Goal: Check status: Check status

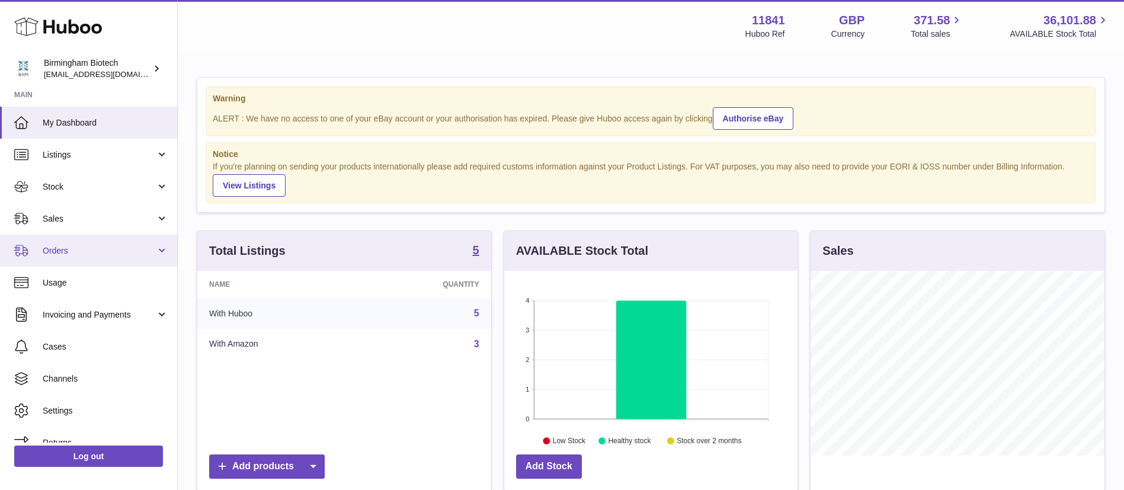
scroll to position [185, 293]
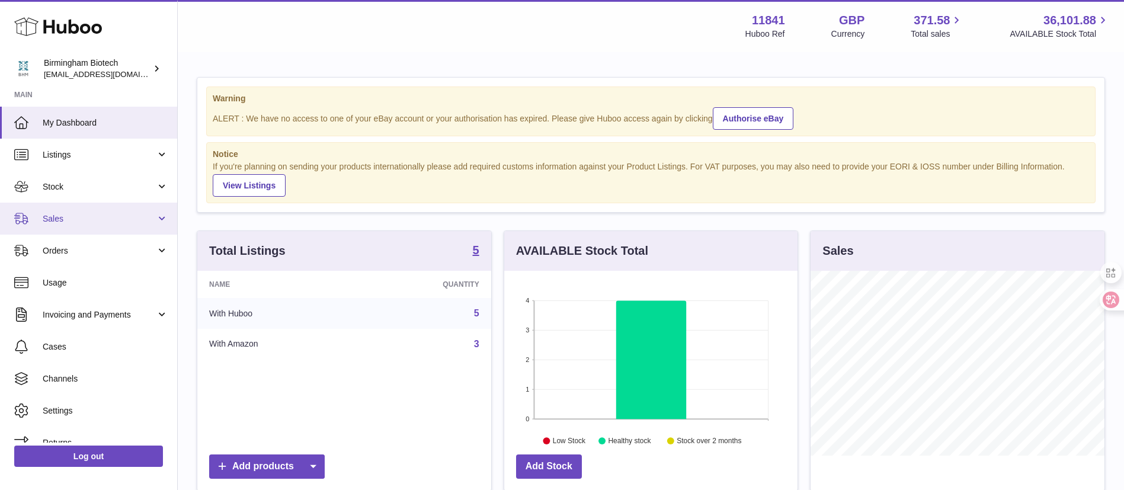
click at [91, 223] on span "Sales" at bounding box center [99, 218] width 113 height 11
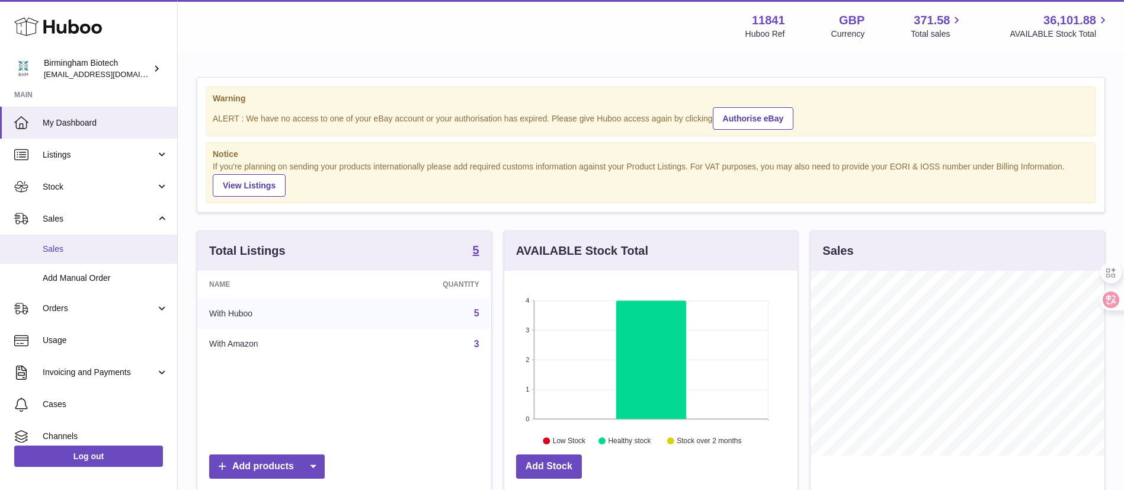
click at [82, 250] on span "Sales" at bounding box center [106, 249] width 126 height 11
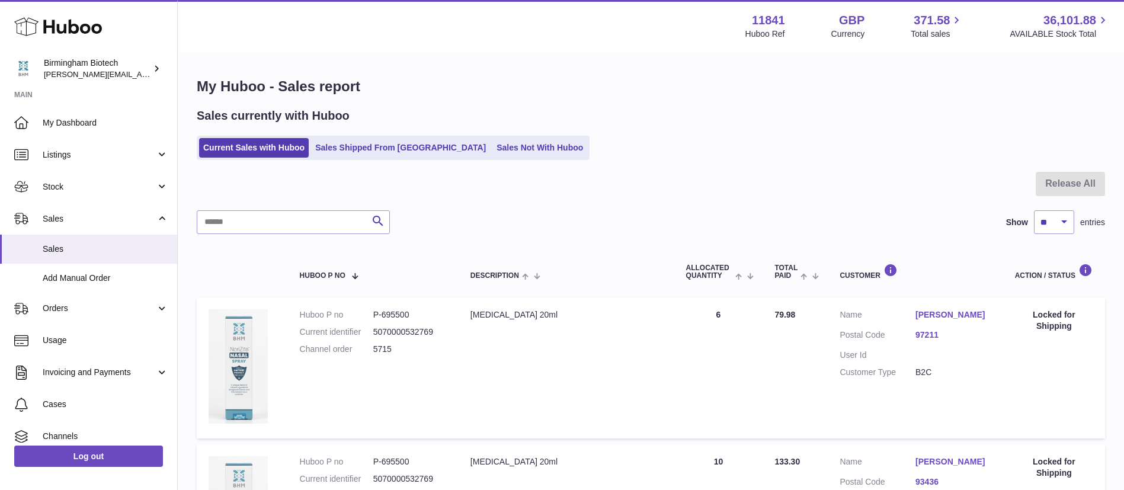
click at [354, 136] on ul "Current Sales with Huboo Sales Shipped From [GEOGRAPHIC_DATA] Sales Not With Hu…" at bounding box center [393, 148] width 393 height 24
click at [353, 151] on link "Sales Shipped From [GEOGRAPHIC_DATA]" at bounding box center [400, 148] width 179 height 20
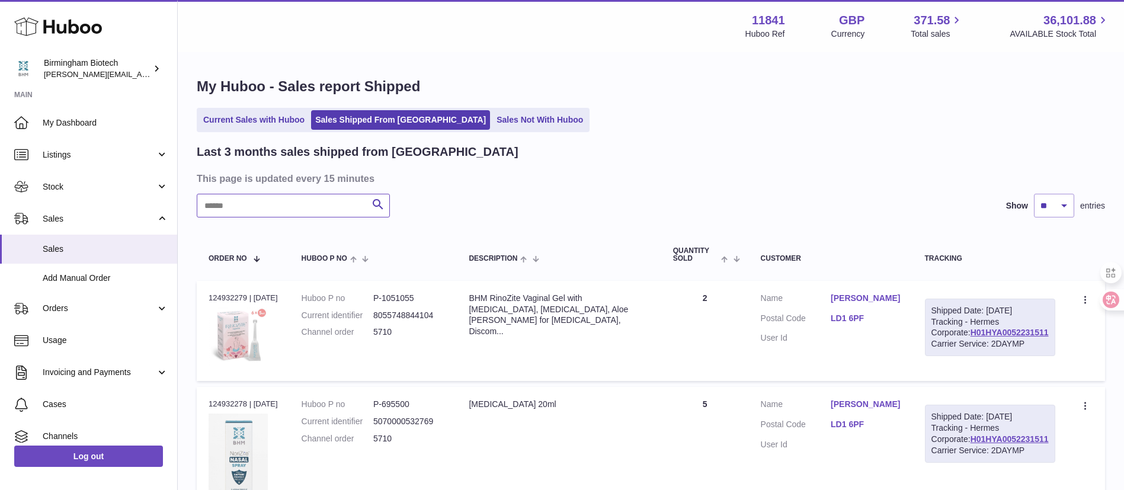
click at [305, 210] on input "text" at bounding box center [293, 206] width 193 height 24
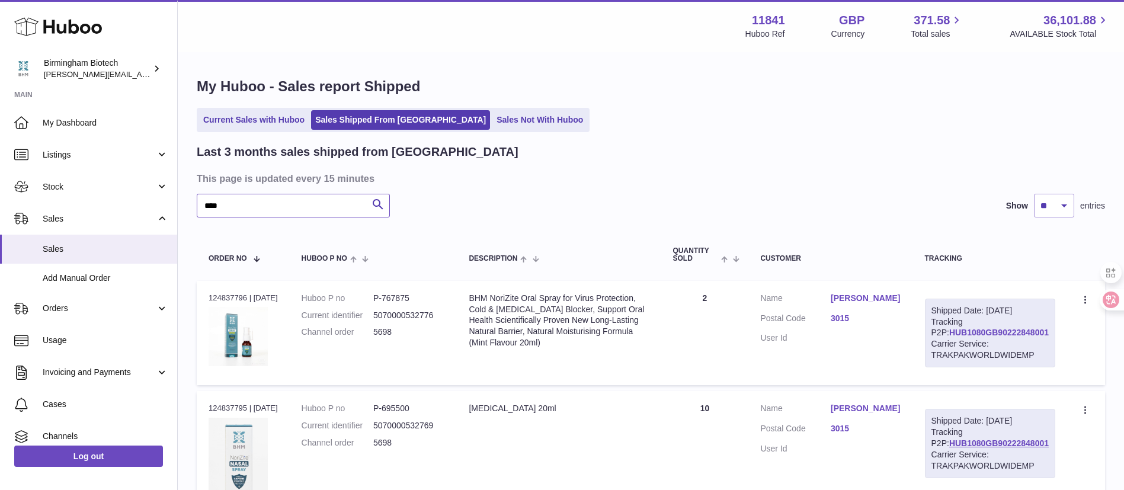
type input "****"
click at [978, 337] on link "HUB1080GB90222848001" at bounding box center [1000, 332] width 100 height 9
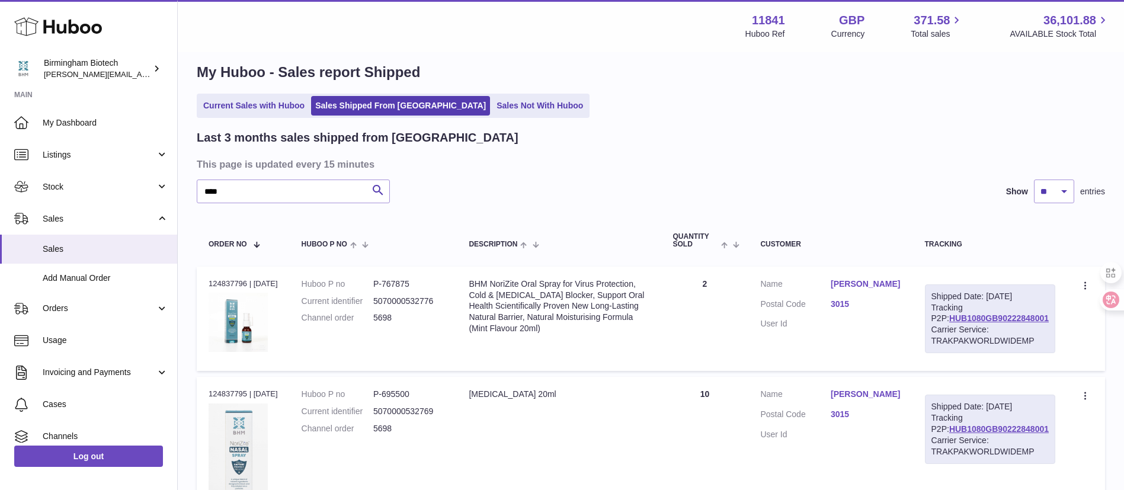
scroll to position [167, 0]
